Goal: Task Accomplishment & Management: Manage account settings

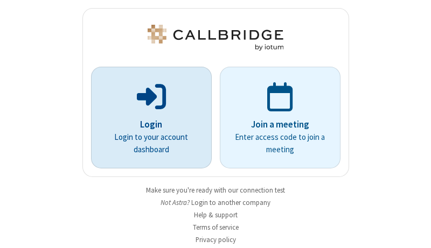
click at [147, 124] on p "Login" at bounding box center [151, 125] width 91 height 14
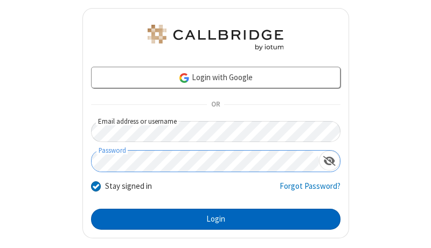
click at [211, 219] on button "Login" at bounding box center [216, 220] width 250 height 22
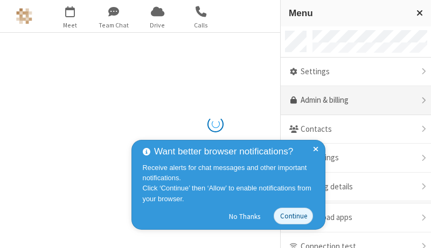
click at [352, 101] on link "Admin & billing" at bounding box center [356, 100] width 150 height 29
